Goal: Task Accomplishment & Management: Use online tool/utility

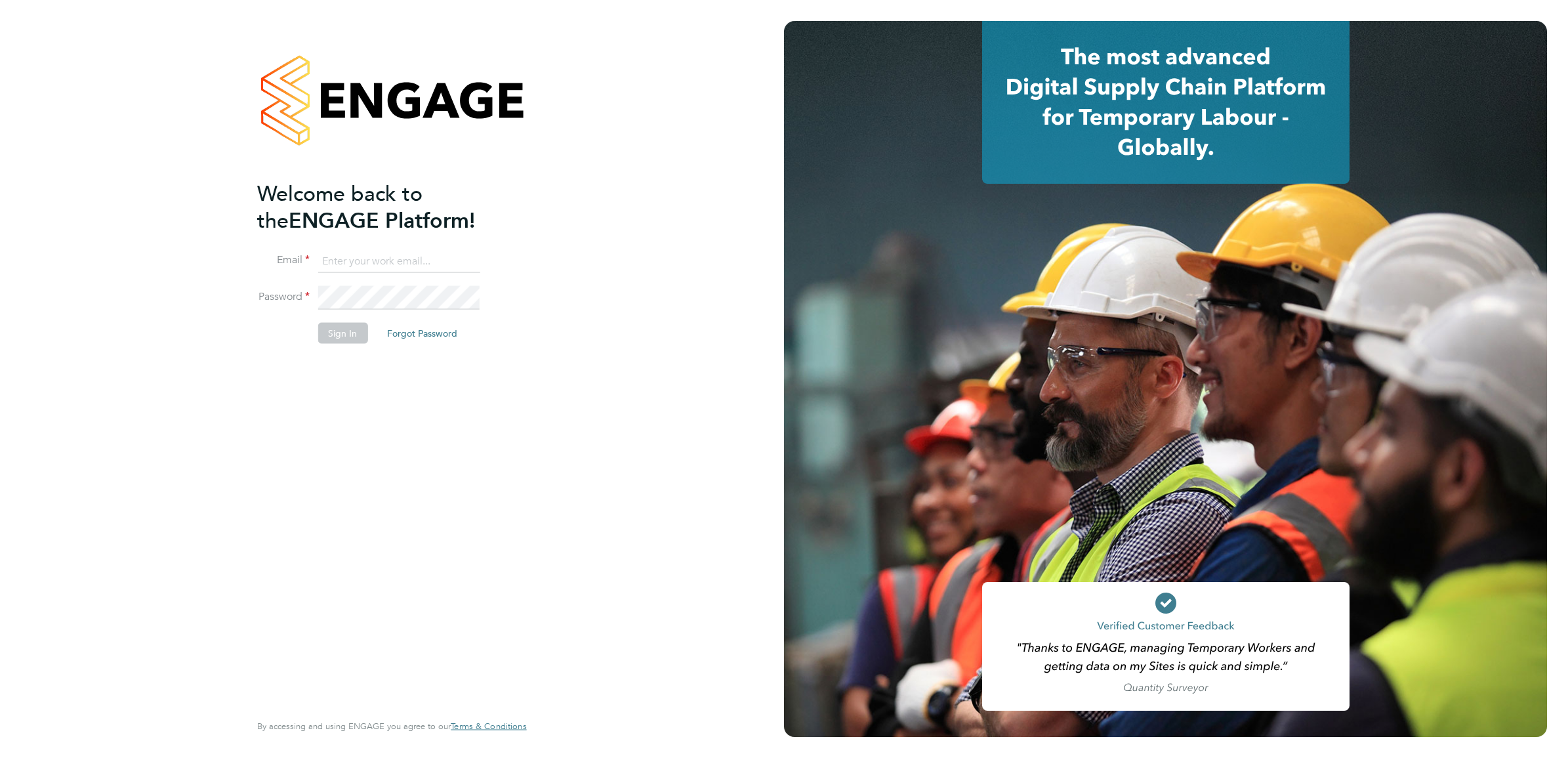
type input "Sasha.apleona@pretiumresourcing.co.uk"
click at [347, 335] on button "Sign In" at bounding box center [342, 333] width 50 height 21
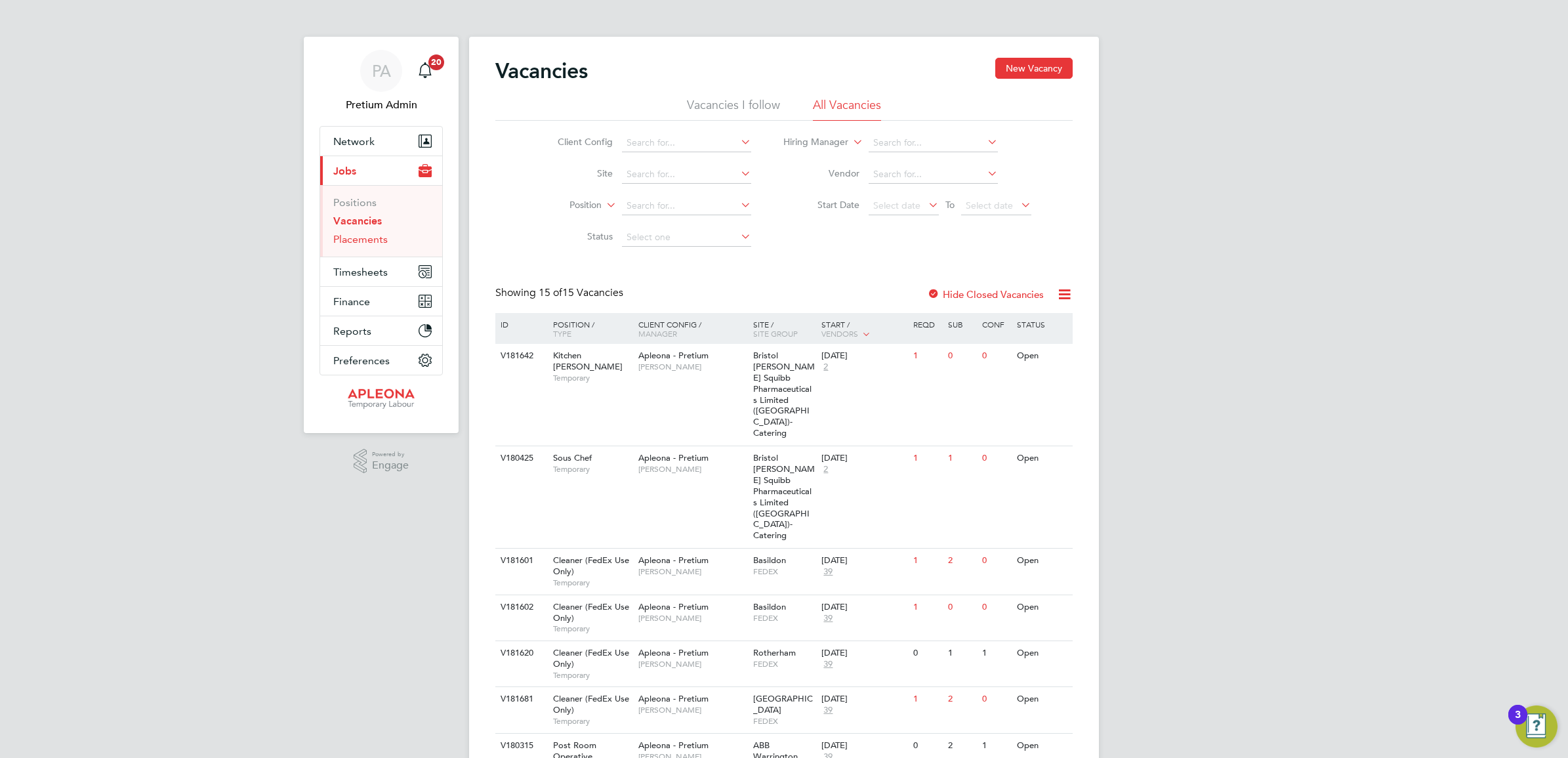
click at [371, 241] on link "Placements" at bounding box center [360, 239] width 54 height 13
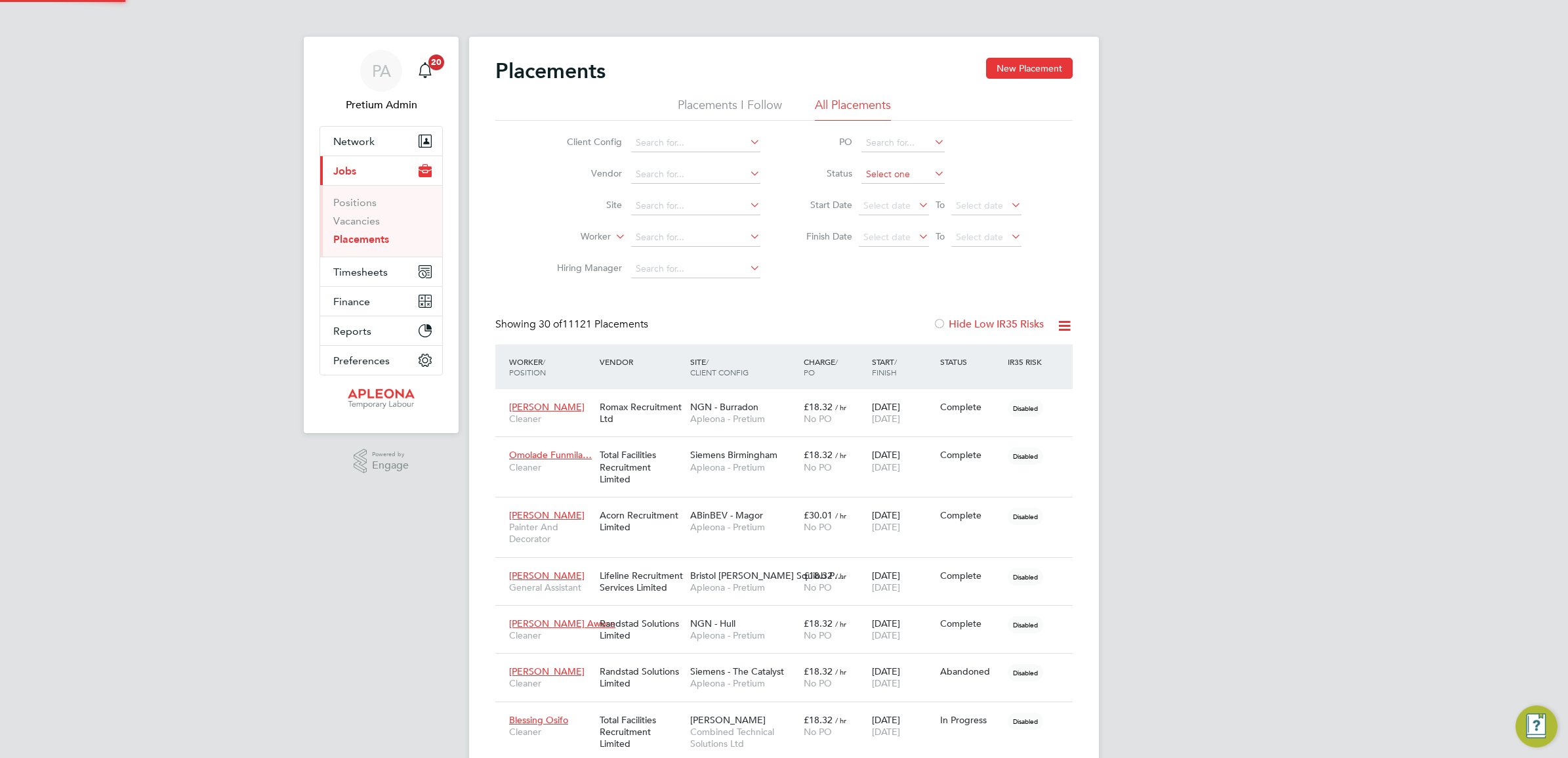
click at [884, 171] on input at bounding box center [903, 174] width 83 height 18
click at [892, 186] on li "Active" at bounding box center [903, 191] width 85 height 17
type input "Active"
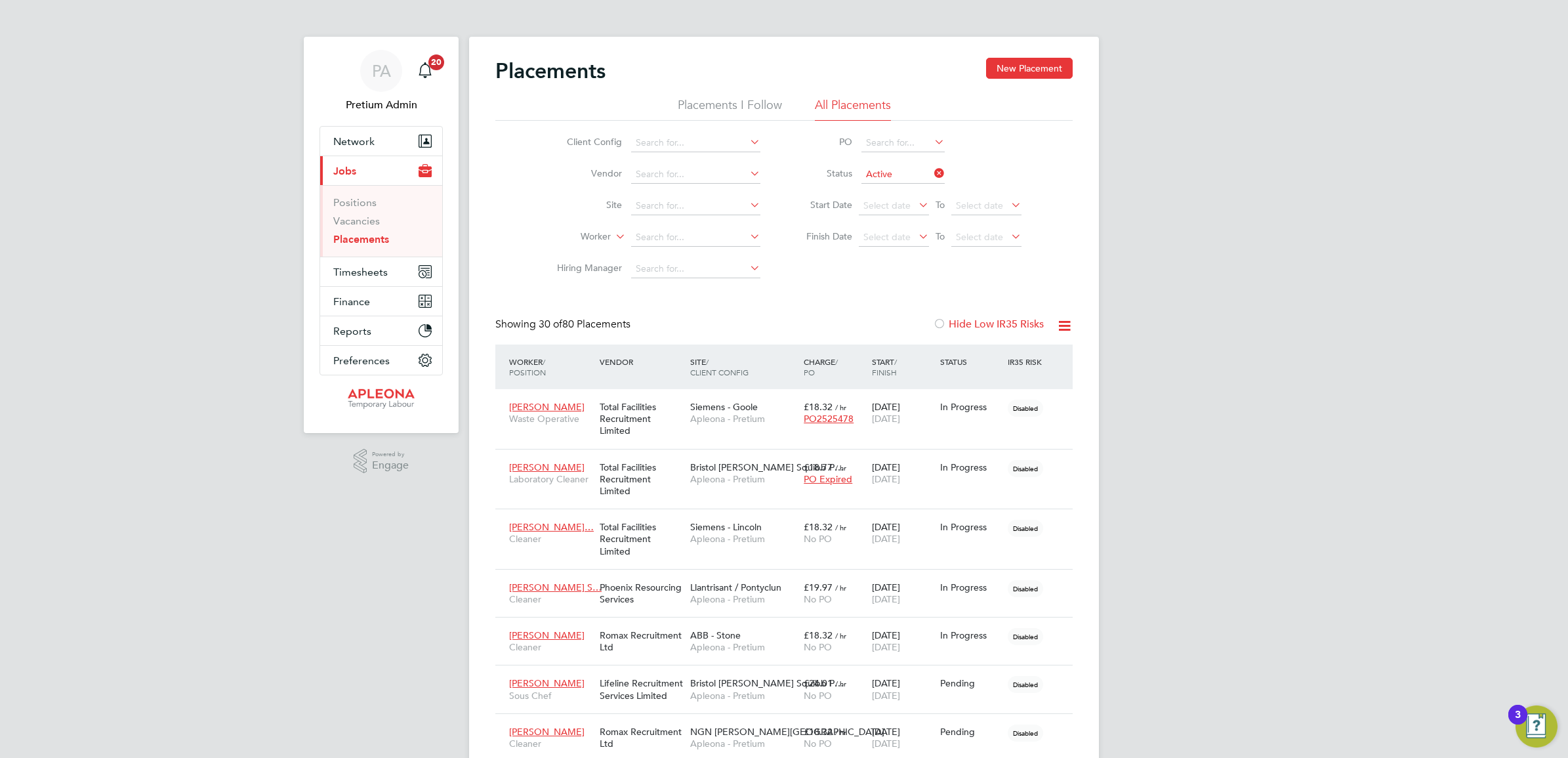
click at [1065, 329] on icon at bounding box center [1065, 326] width 16 height 16
click at [982, 357] on li "Download Placements Report" at bounding box center [999, 356] width 140 height 18
drag, startPoint x: 369, startPoint y: 277, endPoint x: 382, endPoint y: 275, distance: 13.2
click at [369, 277] on span "Timesheets" at bounding box center [360, 272] width 54 height 13
click at [368, 233] on link "Timesheets" at bounding box center [360, 232] width 54 height 13
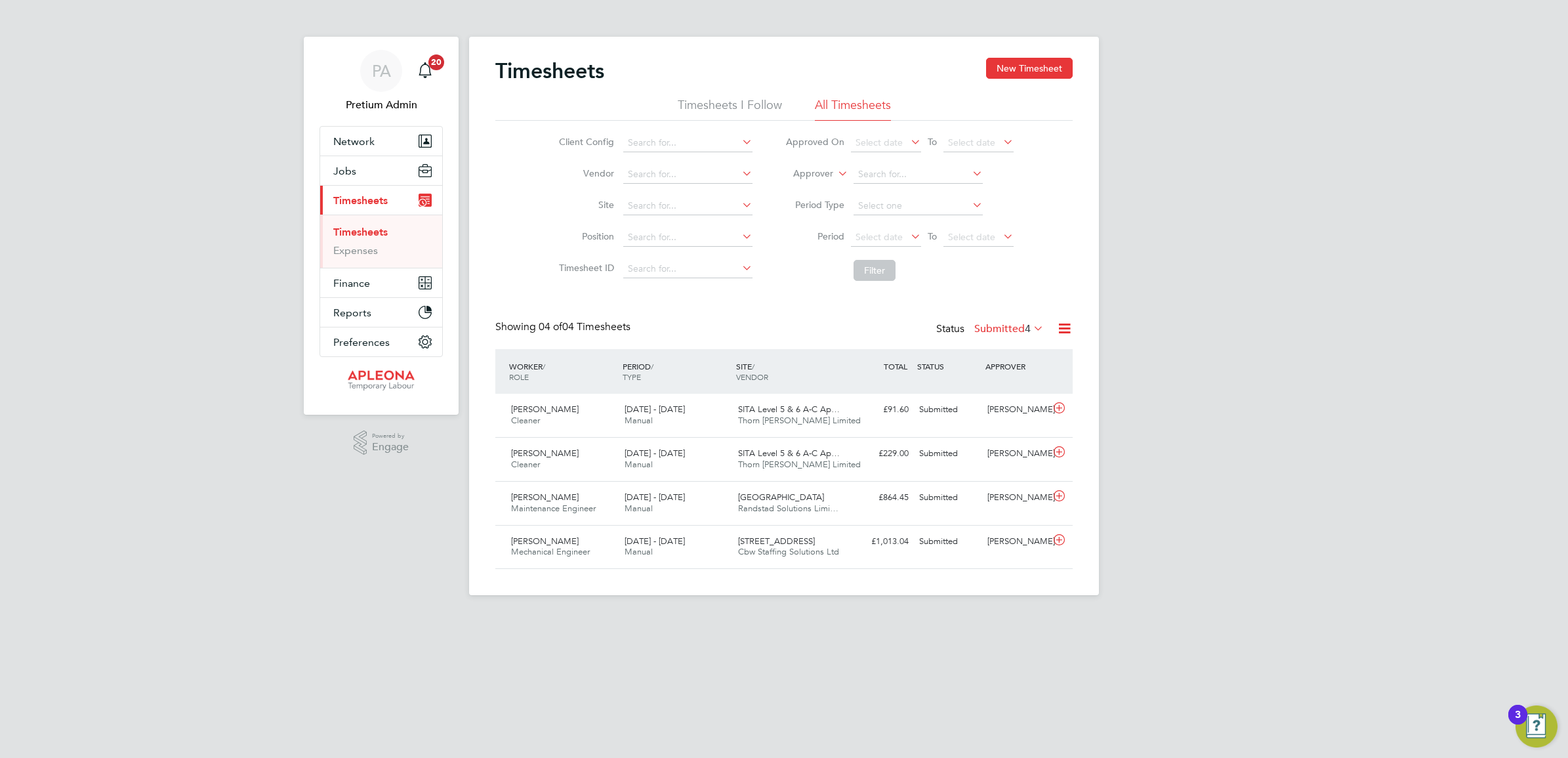
click at [995, 326] on label "Submitted 4" at bounding box center [1009, 328] width 69 height 14
click at [991, 265] on li "Filter" at bounding box center [899, 271] width 261 height 34
click at [1005, 326] on label "Submitted 4" at bounding box center [1009, 328] width 69 height 14
click at [995, 405] on li "Approved" at bounding box center [985, 408] width 60 height 18
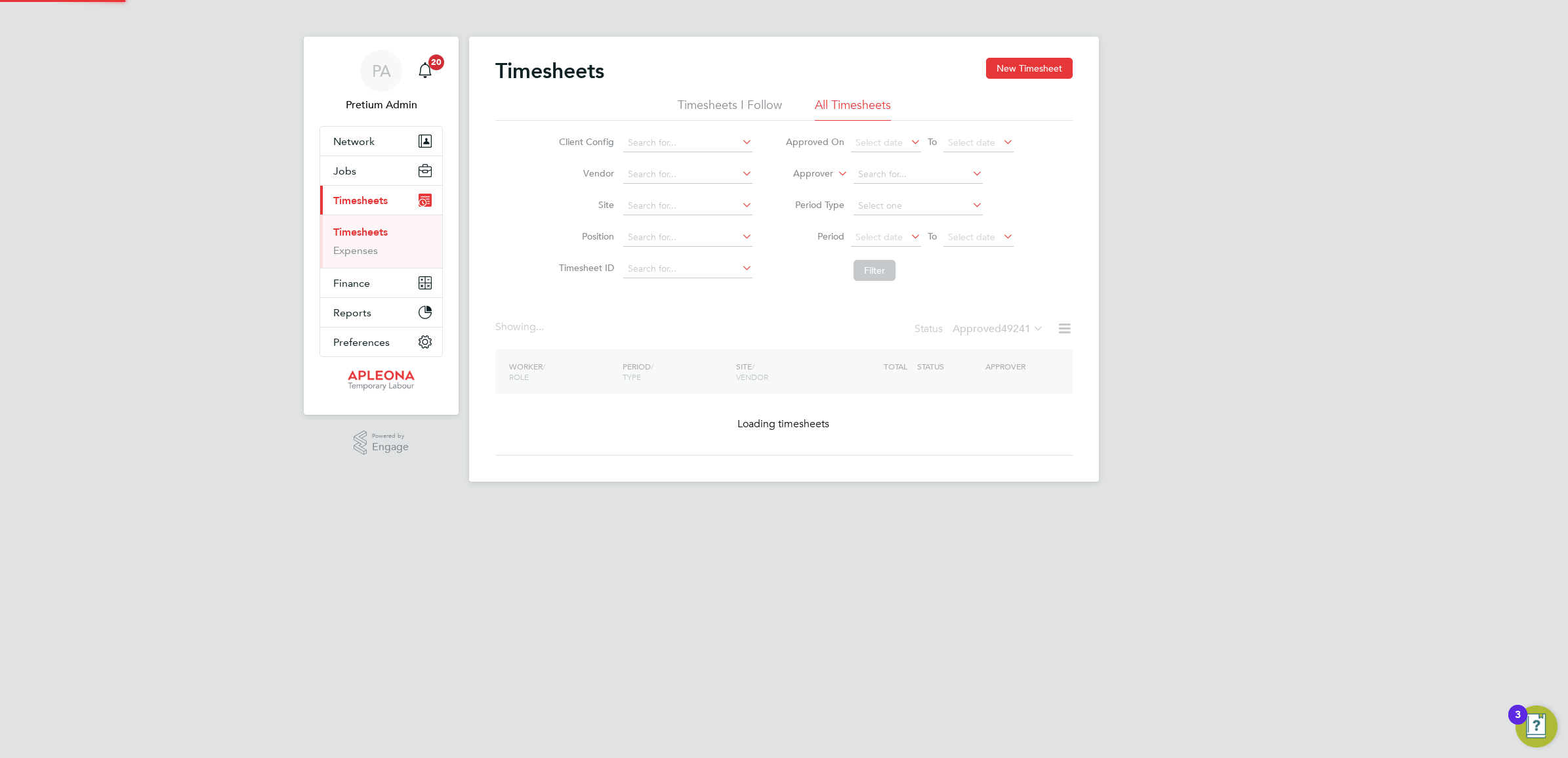
click at [908, 237] on icon at bounding box center [908, 236] width 0 height 18
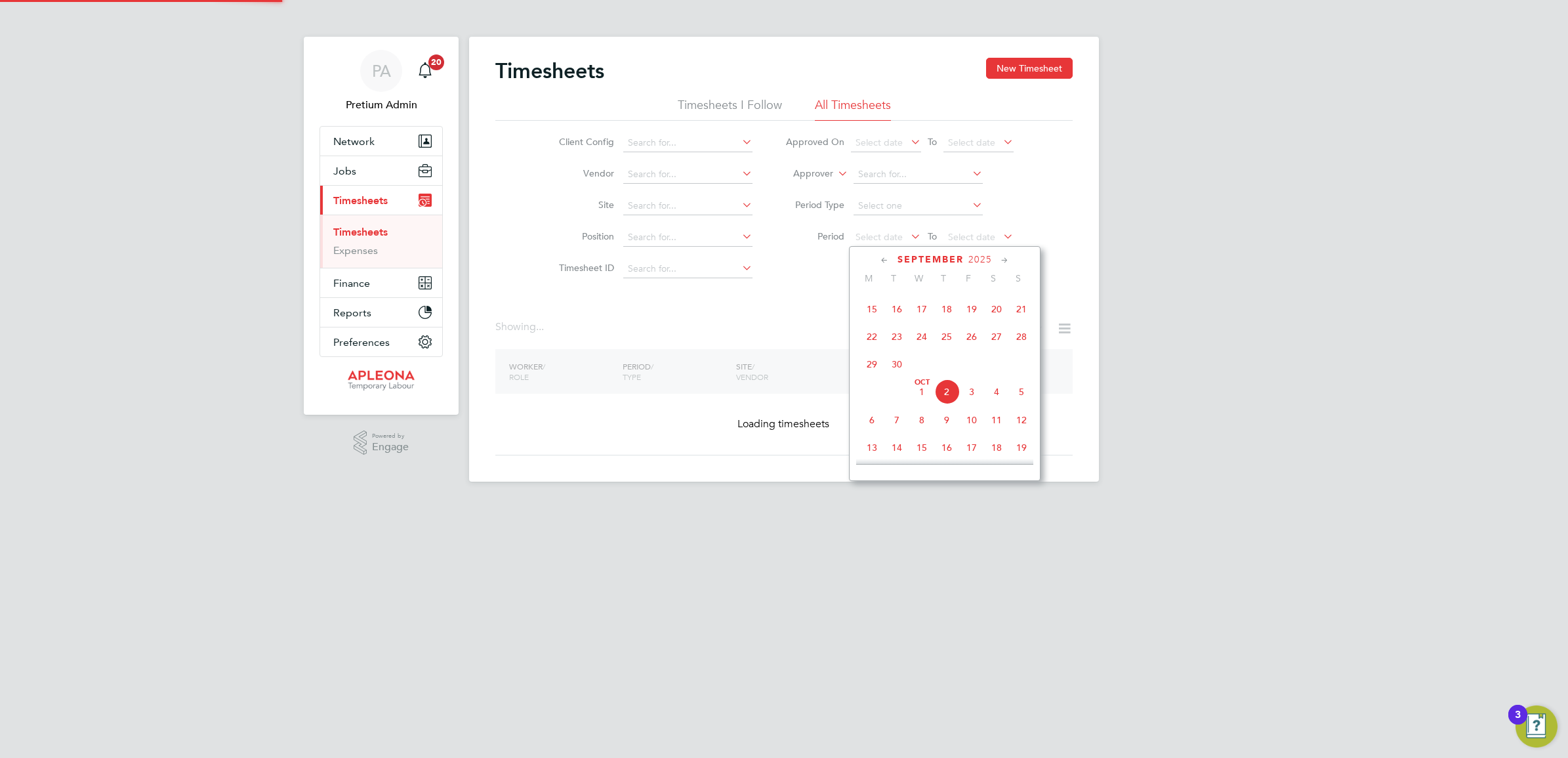
scroll to position [292, 0]
click at [994, 357] on span "20" at bounding box center [997, 348] width 25 height 25
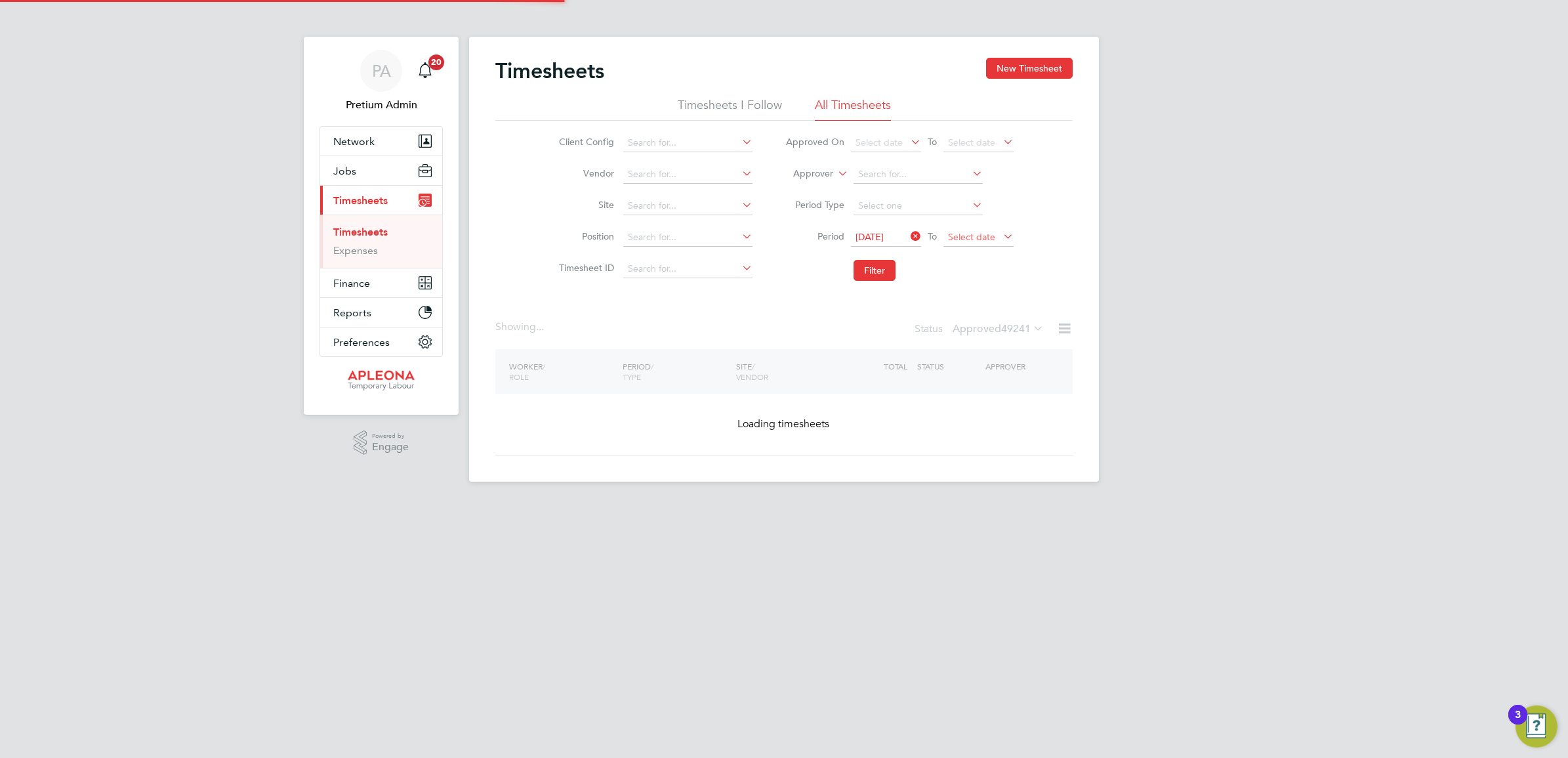
click at [977, 236] on span "Select date" at bounding box center [972, 236] width 47 height 12
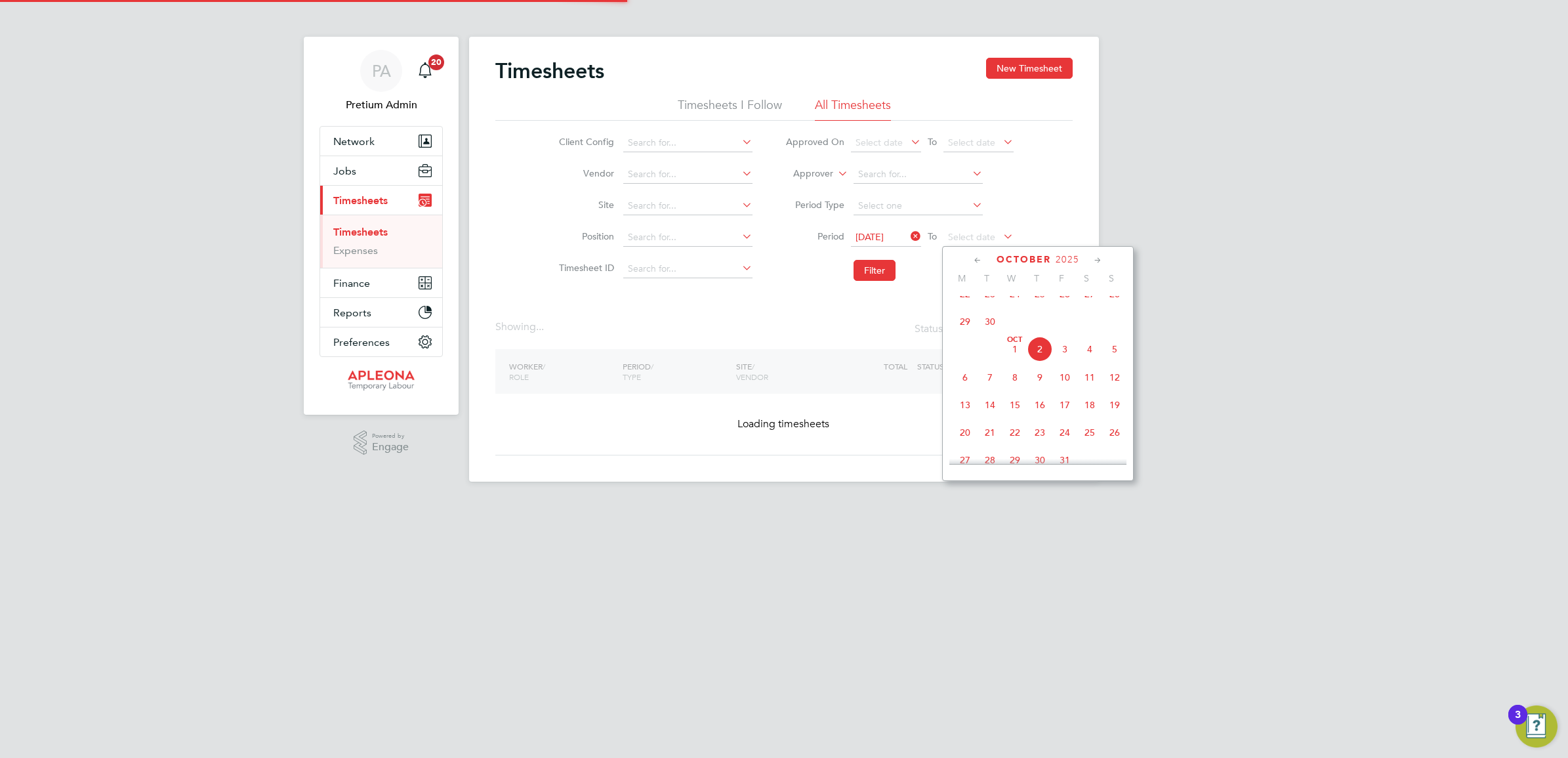
click at [1070, 305] on span "26" at bounding box center [1065, 294] width 25 height 25
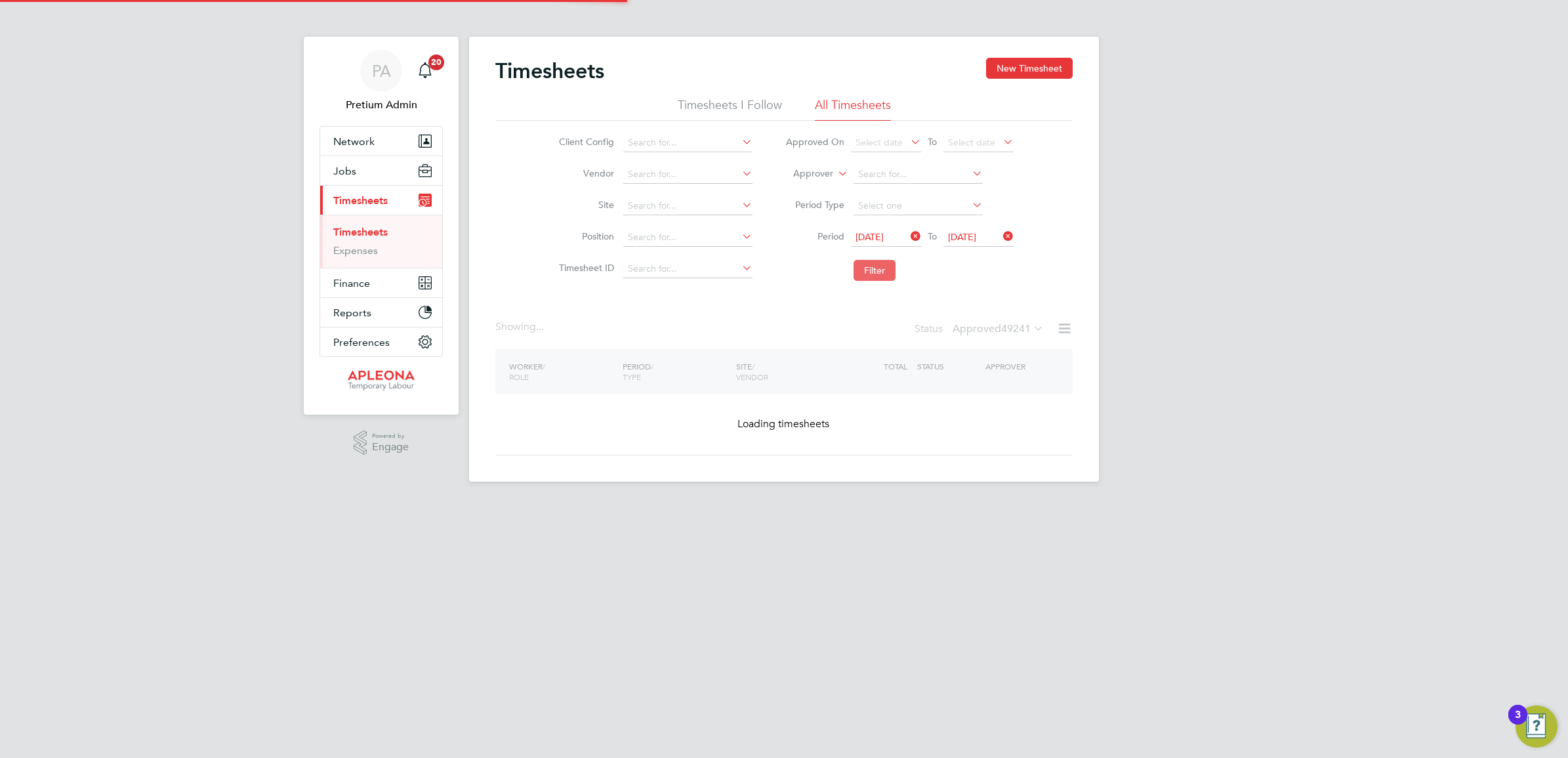
click at [872, 270] on button "Filter" at bounding box center [874, 270] width 42 height 21
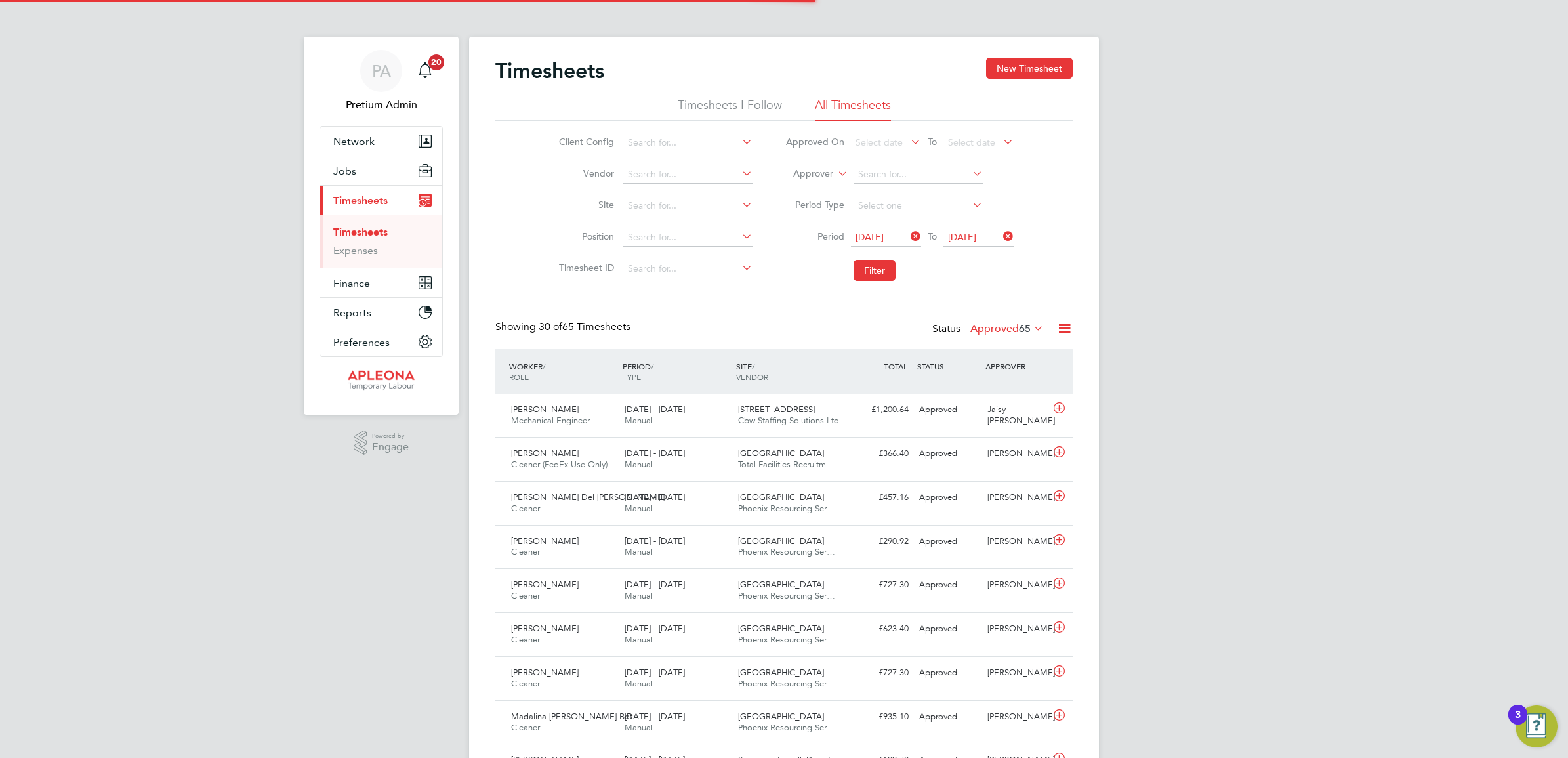
scroll to position [32, 114]
click at [1060, 328] on icon at bounding box center [1065, 328] width 16 height 16
click at [997, 383] on li "Download Timesheets Report" at bounding box center [982, 385] width 174 height 18
